Goal: Task Accomplishment & Management: Complete application form

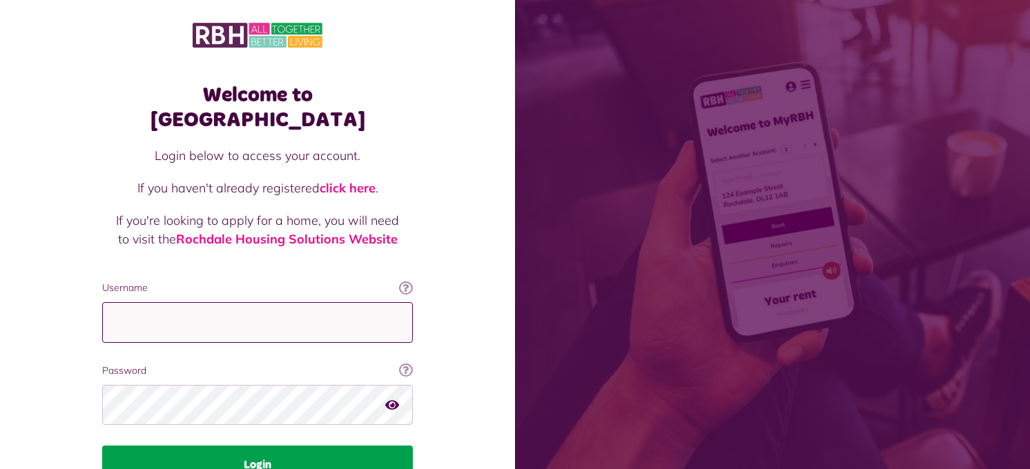
type input "**********"
click at [235, 446] on button "Login" at bounding box center [257, 465] width 311 height 39
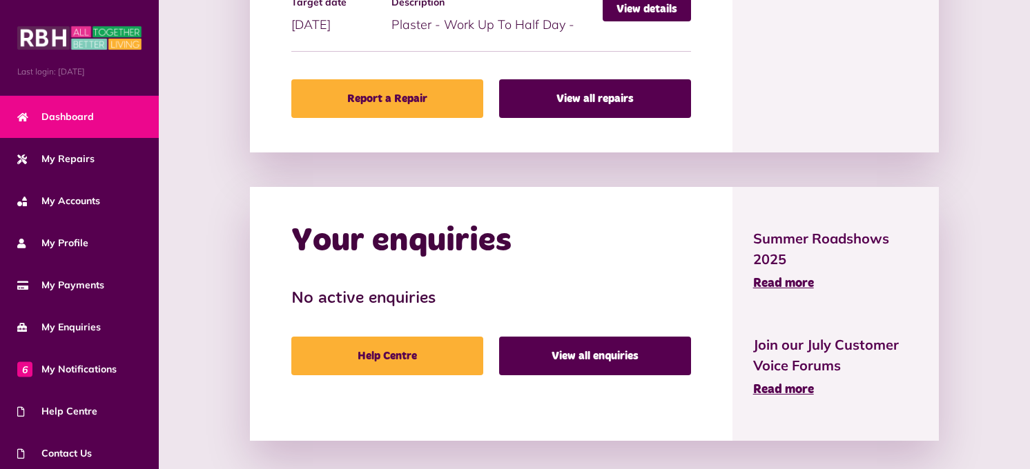
scroll to position [785, 0]
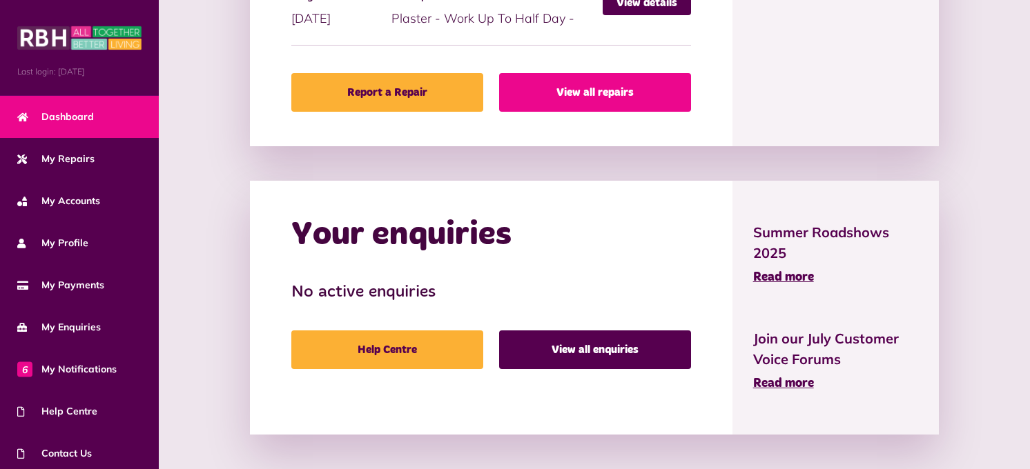
click at [563, 92] on link "View all repairs" at bounding box center [595, 92] width 192 height 39
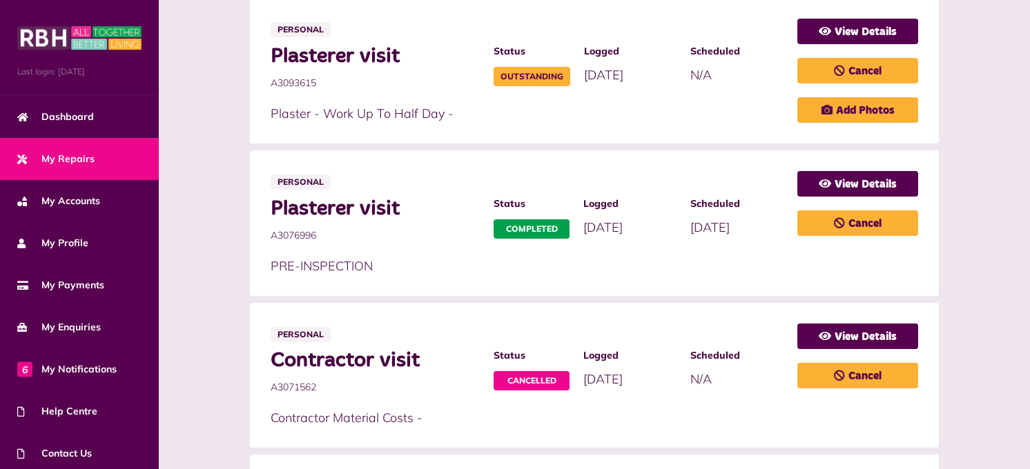
scroll to position [232, 0]
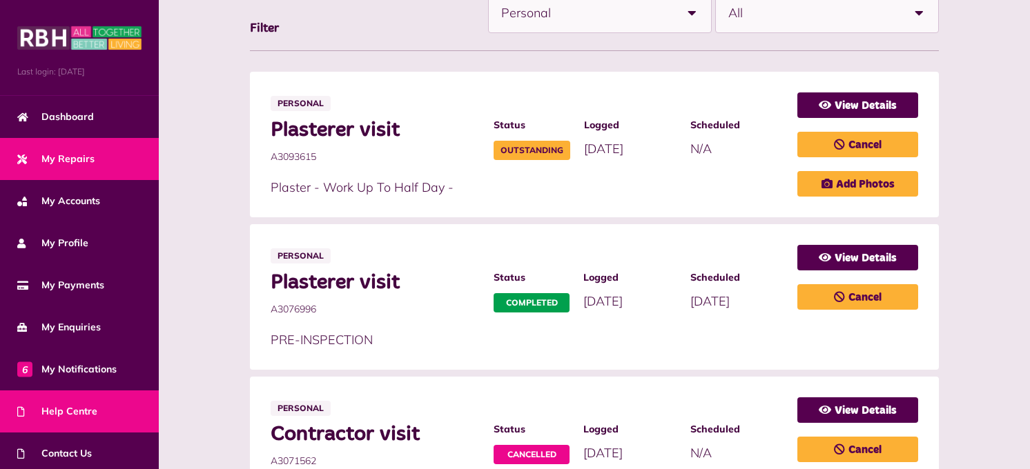
click at [81, 411] on span "Help Centre" at bounding box center [57, 411] width 80 height 14
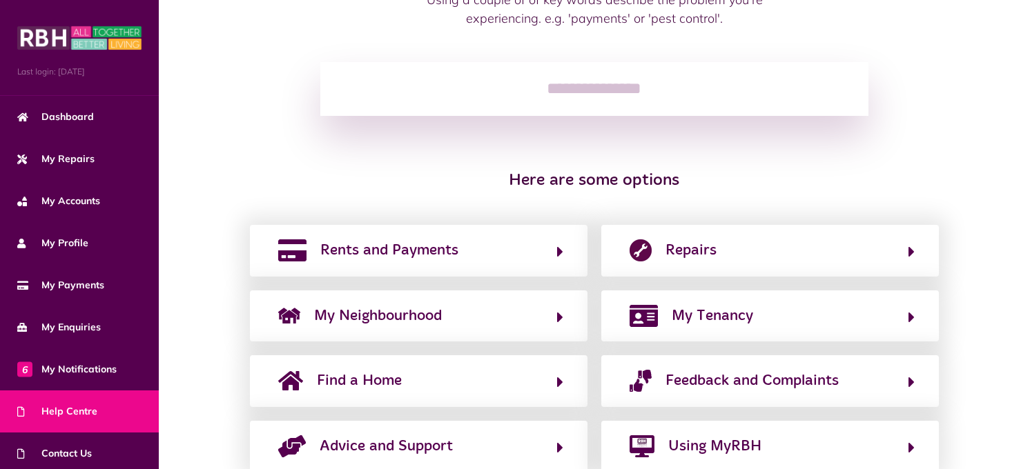
scroll to position [169, 0]
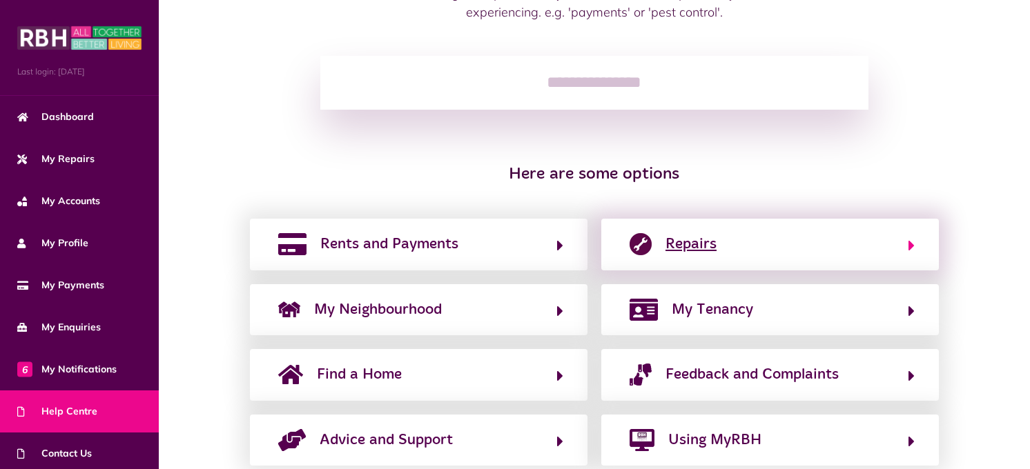
click at [885, 245] on button "Repairs" at bounding box center [769, 244] width 289 height 23
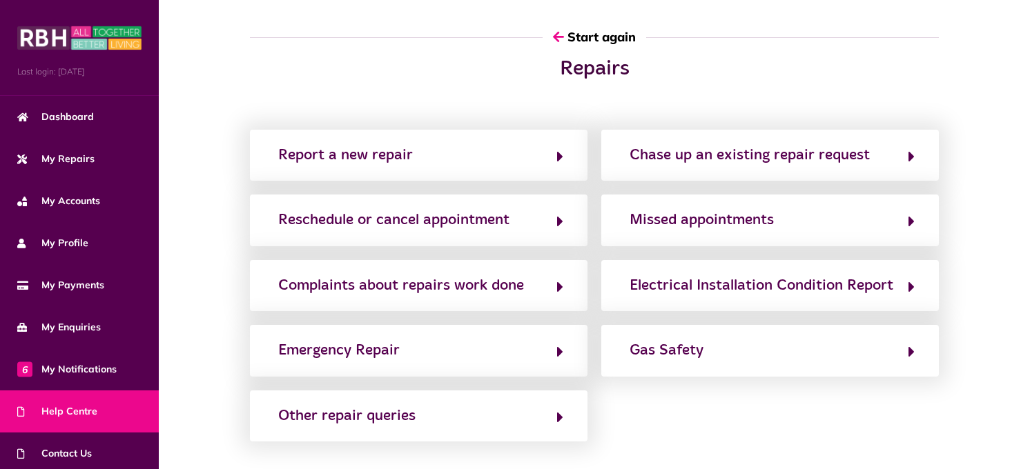
scroll to position [0, 0]
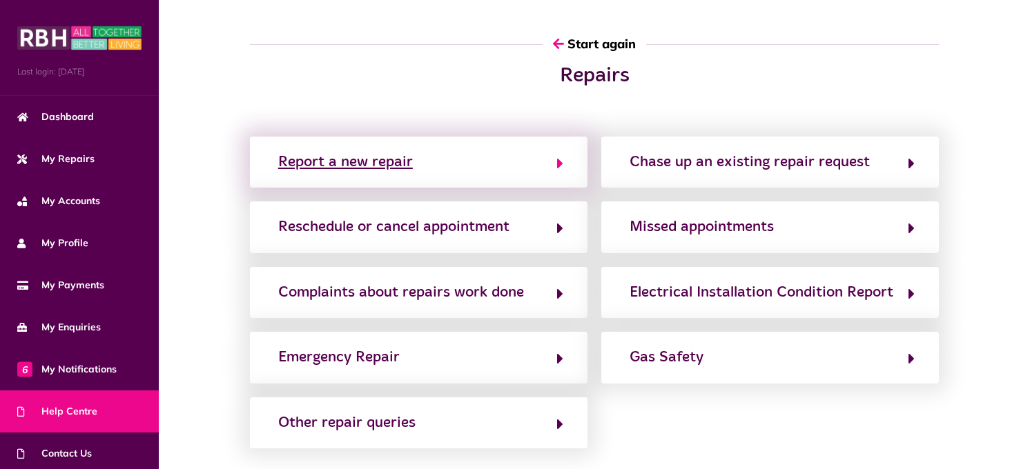
click at [554, 160] on button "Report a new repair" at bounding box center [418, 161] width 289 height 23
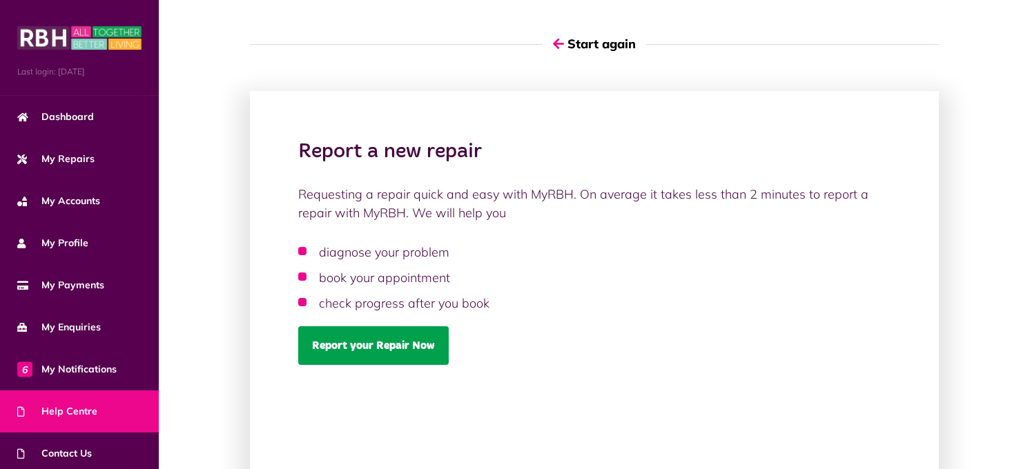
click at [408, 344] on link "Report your Repair Now" at bounding box center [373, 345] width 150 height 39
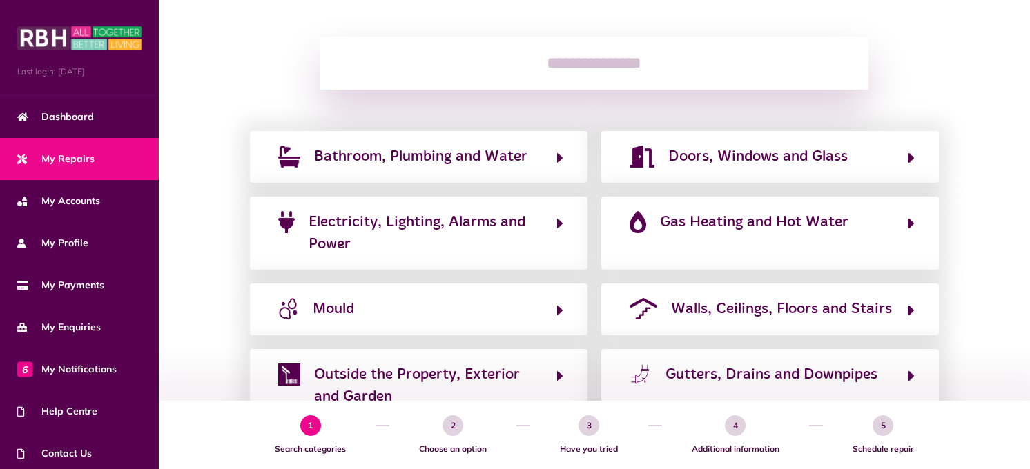
scroll to position [193, 0]
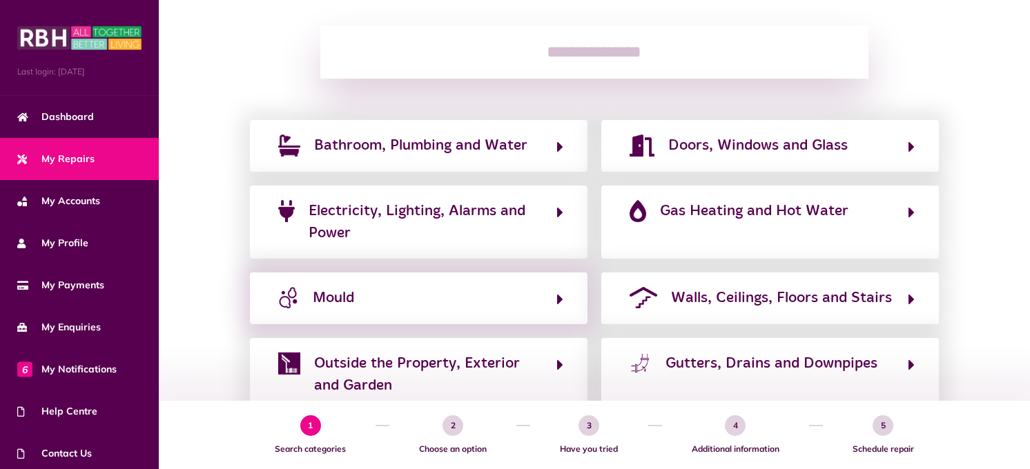
click at [471, 299] on div "Mould" at bounding box center [418, 298] width 337 height 51
click at [559, 291] on icon "button" at bounding box center [560, 299] width 6 height 17
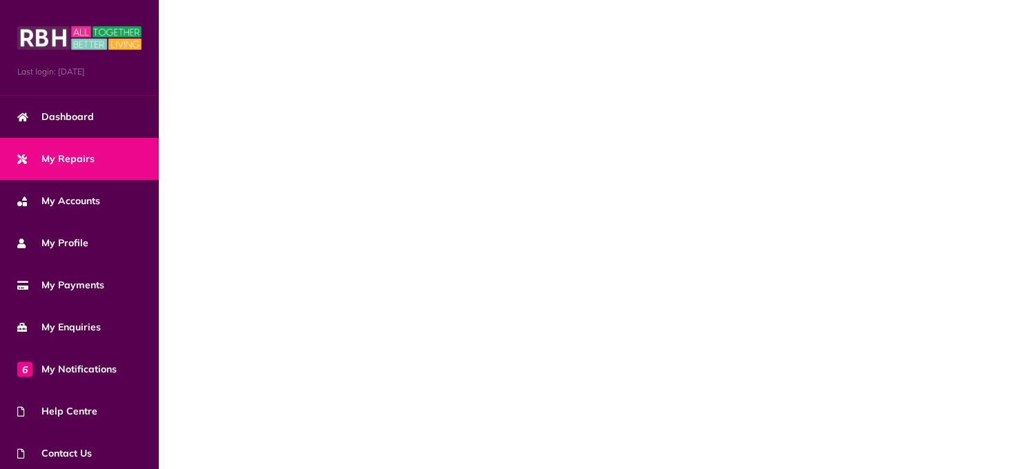
scroll to position [0, 0]
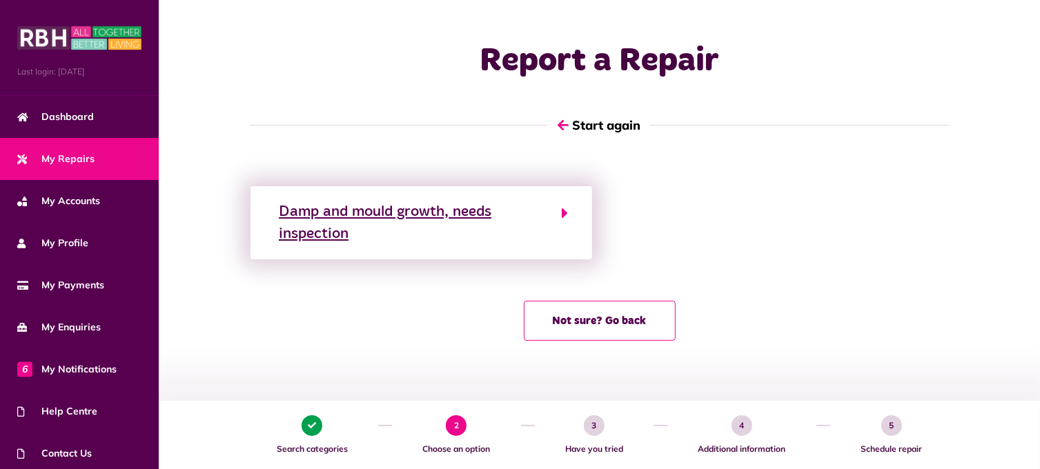
click at [562, 215] on icon "button" at bounding box center [565, 213] width 6 height 17
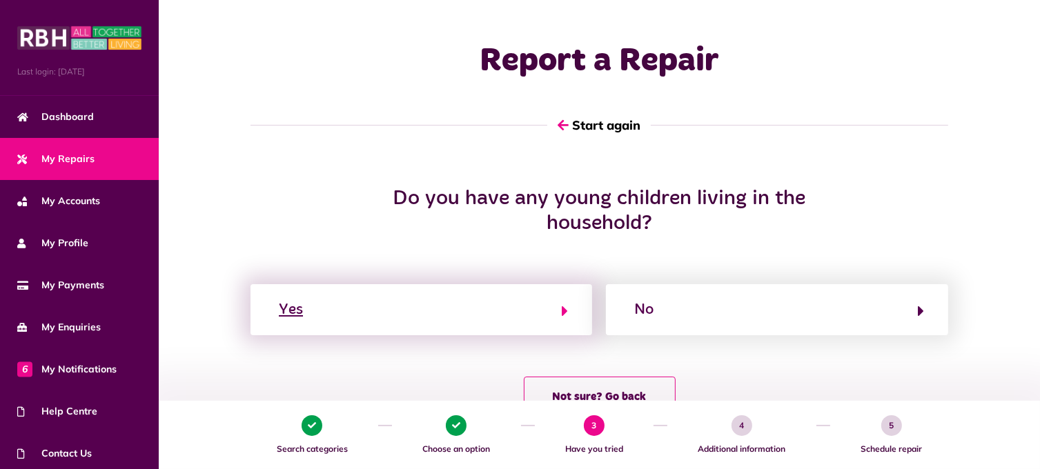
click at [558, 316] on button "Yes" at bounding box center [421, 309] width 293 height 23
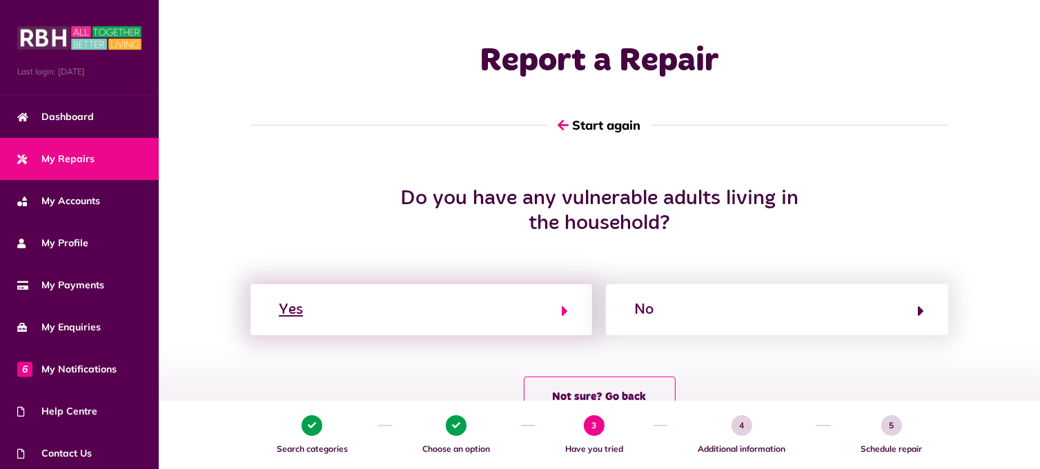
click at [567, 307] on icon "button" at bounding box center [565, 311] width 6 height 17
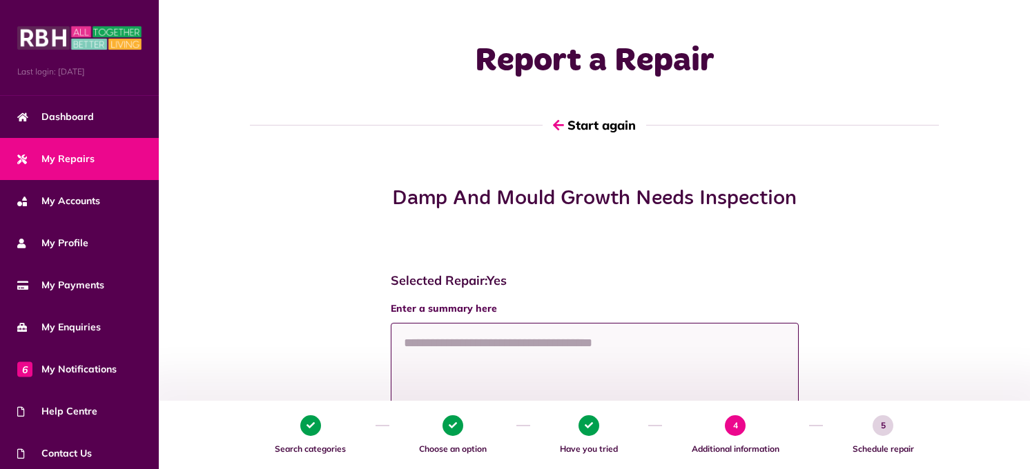
click at [472, 351] on textarea at bounding box center [595, 375] width 408 height 104
click at [438, 344] on textarea "**********" at bounding box center [595, 375] width 408 height 104
click at [567, 347] on textarea "**********" at bounding box center [595, 375] width 408 height 104
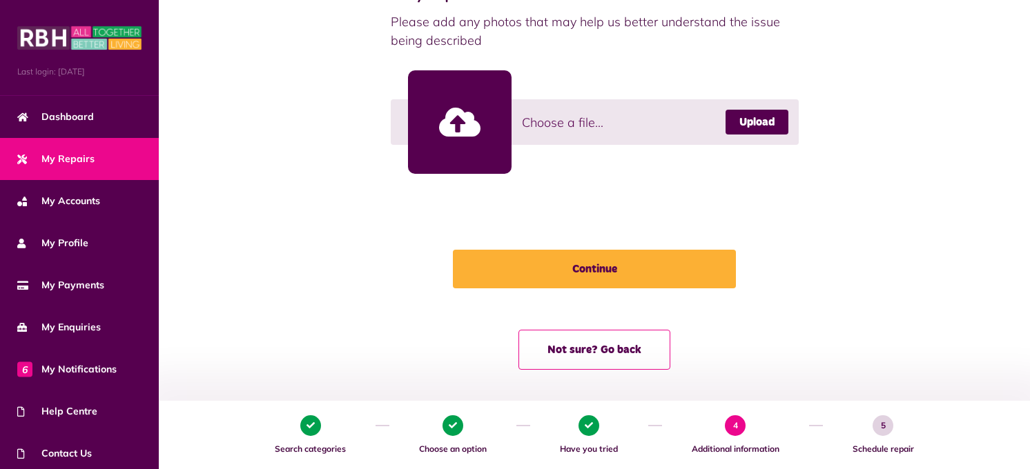
scroll to position [448, 0]
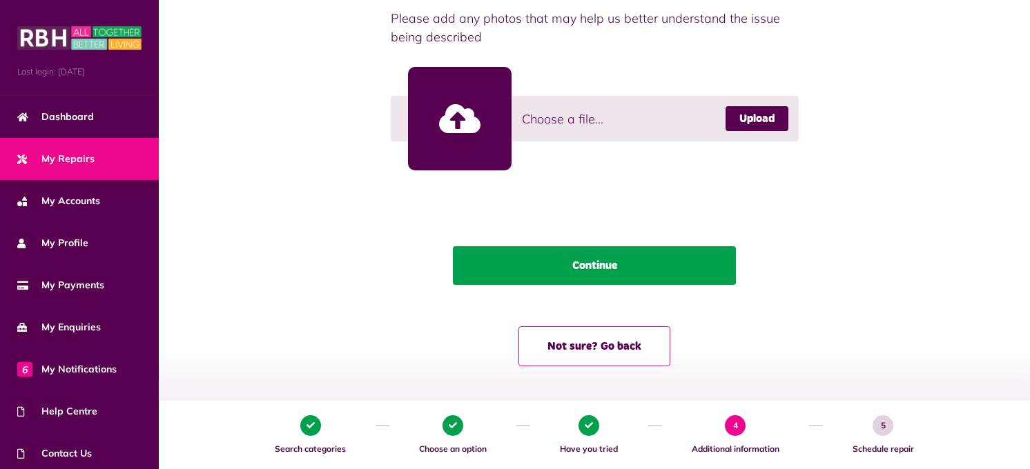
type textarea "**********"
click at [645, 274] on button "Continue" at bounding box center [594, 265] width 283 height 39
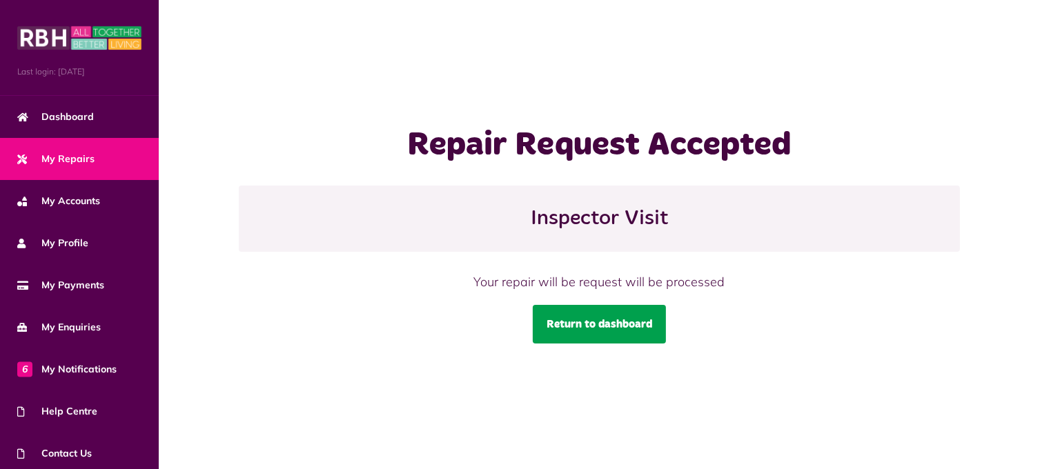
click at [598, 330] on link "Return to dashboard" at bounding box center [599, 324] width 133 height 39
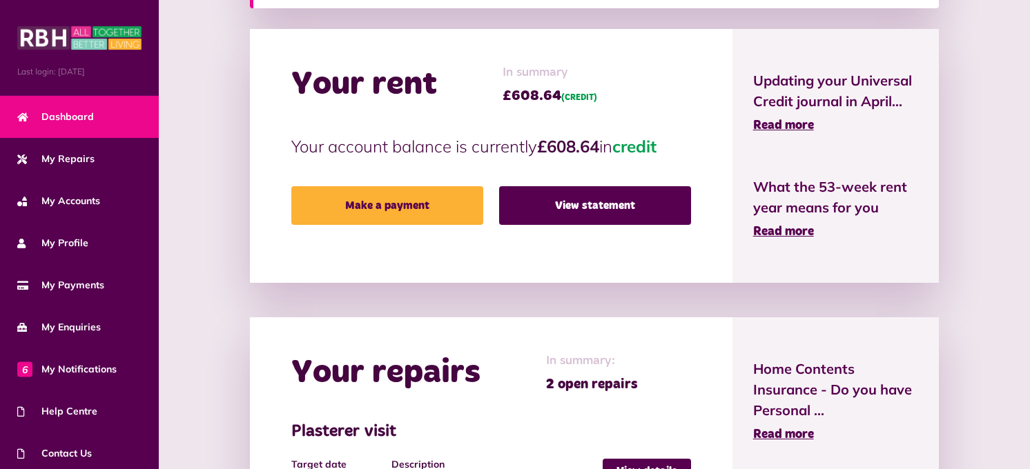
scroll to position [320, 0]
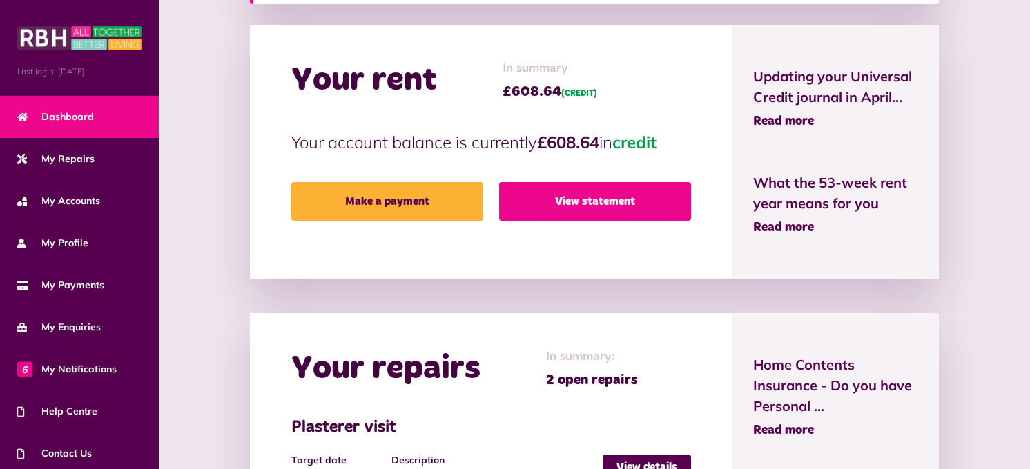
click at [633, 206] on link "View statement" at bounding box center [595, 201] width 192 height 39
